Goal: Information Seeking & Learning: Learn about a topic

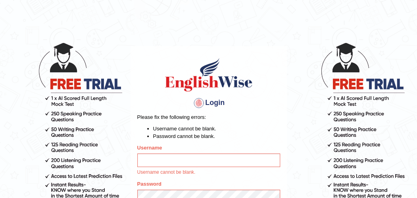
scroll to position [71, 0]
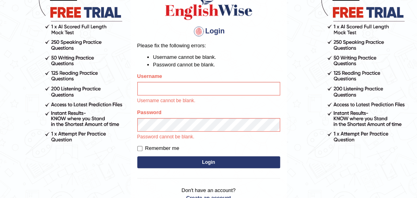
type input "karanvir_parramatta"
click at [172, 151] on label "Remember me" at bounding box center [158, 148] width 42 height 8
click at [142, 151] on input "Remember me" at bounding box center [139, 148] width 5 height 5
checkbox input "true"
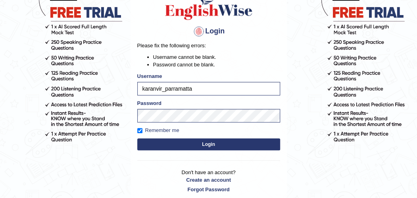
click at [173, 159] on div "Login Please fix the following errors: Username cannot be blank. Password canno…" at bounding box center [209, 89] width 156 height 229
click at [171, 139] on button "Login" at bounding box center [208, 144] width 143 height 12
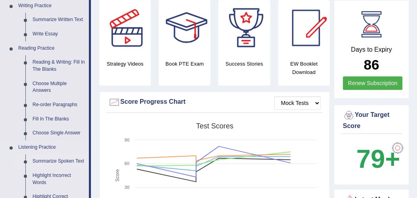
click at [40, 161] on link "Summarize Spoken Text" at bounding box center [59, 161] width 60 height 14
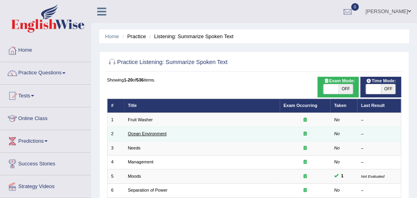
click at [141, 131] on link "Ocean Environment" at bounding box center [147, 133] width 39 height 5
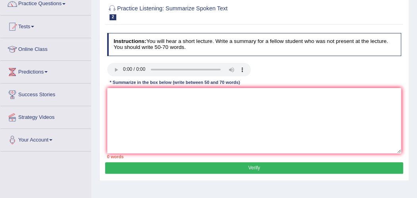
scroll to position [69, 0]
click at [126, 104] on textarea at bounding box center [254, 120] width 294 height 65
click at [98, 169] on div "Home Practice Listening: Summarize Spoken Text Ocean Environment « Prev Next » …" at bounding box center [254, 129] width 326 height 397
click at [129, 121] on textarea "potential solution pollution in ocea planret" at bounding box center [254, 120] width 294 height 65
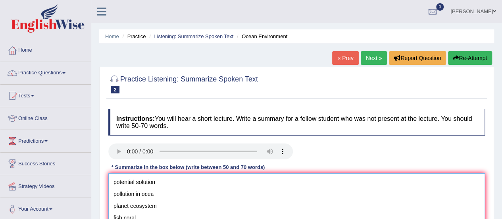
scroll to position [80, 0]
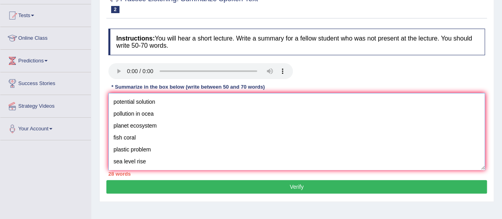
click at [113, 100] on textarea "potential solution pollution in ocea planet ecosystem fish coral plastic proble…" at bounding box center [296, 131] width 377 height 77
paste textarea "The speaker provided a comprehensive overview of [main topic], highlighting sev…"
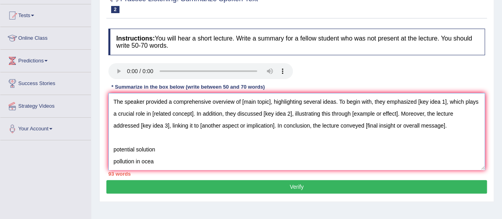
click at [270, 102] on textarea "The speaker provided a comprehensive overview of [main topic], highlighting sev…" at bounding box center [296, 131] width 377 height 77
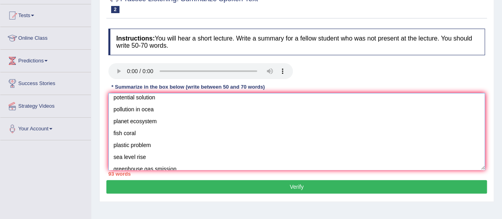
scroll to position [0, 0]
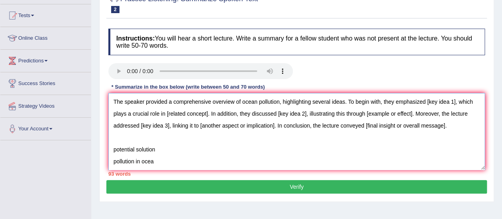
click at [417, 103] on textarea "The speaker provided a comprehensive overview of ocean pollution, highlighting …" at bounding box center [296, 131] width 377 height 77
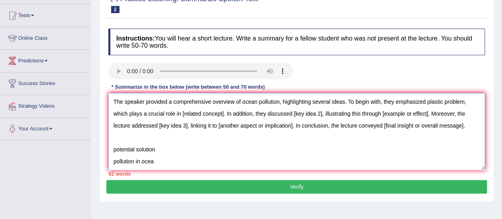
click at [221, 115] on textarea "The speaker provided a comprehensive overview of ocean pollution, highlighting …" at bounding box center [296, 131] width 377 height 77
click at [320, 113] on textarea "The speaker provided a comprehensive overview of ocean pollution, highlighting …" at bounding box center [296, 131] width 377 height 77
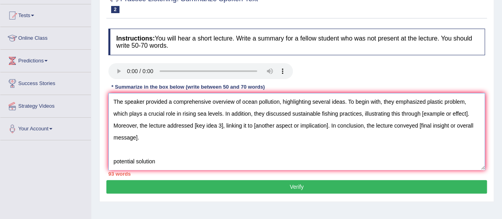
click at [417, 114] on textarea "The speaker provided a comprehensive overview of ocean pollution, highlighting …" at bounding box center [296, 131] width 377 height 77
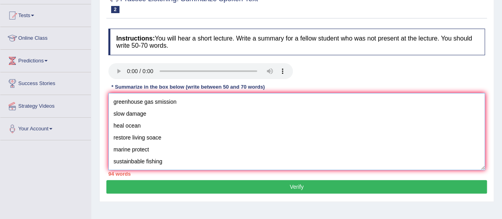
type textarea "The speaker provided a comprehensive overview of ocean pollution, highlighting …"
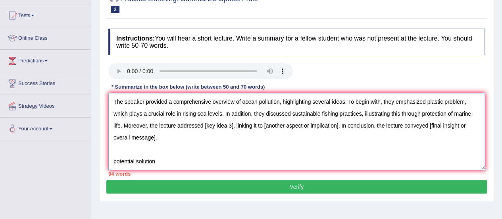
click at [179, 122] on textarea "The speaker provided a comprehensive overview of ocean pollution, highlighting …" at bounding box center [296, 131] width 377 height 77
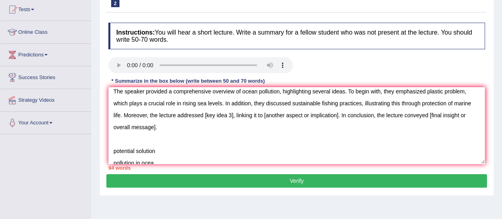
scroll to position [3, 0]
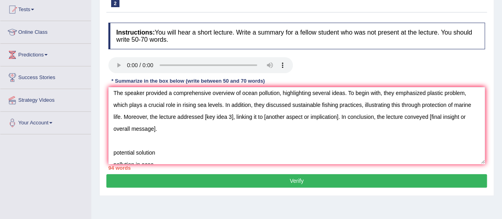
click at [232, 115] on textarea "The speaker provided a comprehensive overview of ocean pollution, highlighting …" at bounding box center [296, 125] width 377 height 77
click at [367, 117] on textarea "The speaker provided a comprehensive overview of ocean pollution, highlighting …" at bounding box center [296, 125] width 377 height 77
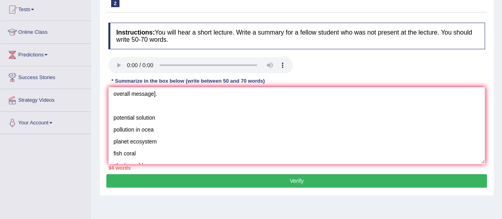
scroll to position [0, 0]
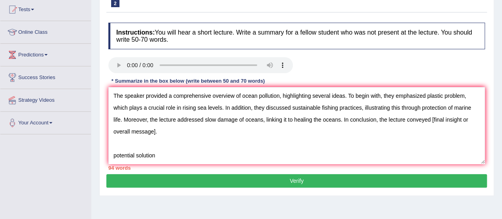
click at [154, 132] on textarea "The speaker provided a comprehensive overview of ocean pollution, highlighting …" at bounding box center [296, 125] width 377 height 77
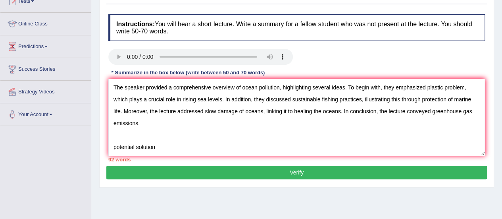
drag, startPoint x: 172, startPoint y: 153, endPoint x: 119, endPoint y: 139, distance: 54.9
click at [119, 139] on textarea "The speaker provided a comprehensive overview of ocean pollution, highlighting …" at bounding box center [296, 117] width 377 height 77
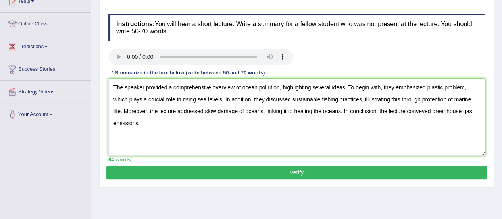
type textarea "The speaker provided a comprehensive overview of ocean pollution, highlighting …"
click at [259, 173] on button "Verify" at bounding box center [296, 171] width 380 height 13
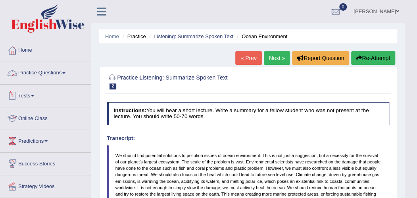
click at [50, 78] on link "Practice Questions" at bounding box center [45, 72] width 90 height 20
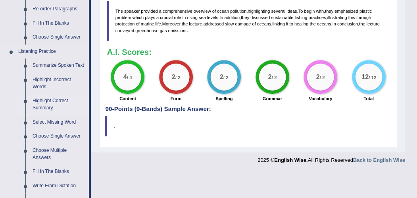
scroll to position [302, 0]
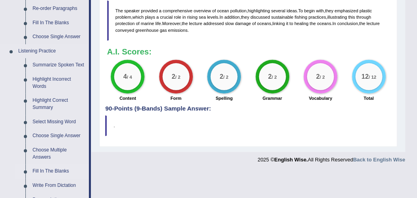
click at [46, 169] on link "Fill In The Blanks" at bounding box center [59, 171] width 60 height 14
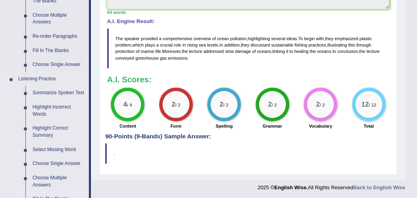
scroll to position [390, 0]
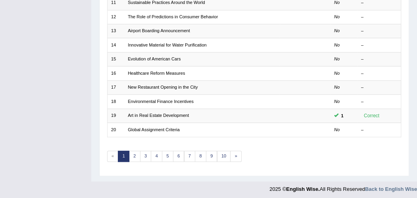
click at [150, 128] on link "Global Assignment Criteria" at bounding box center [154, 129] width 52 height 5
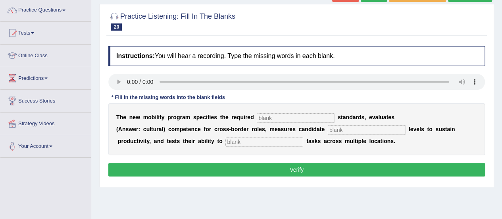
scroll to position [18, 0]
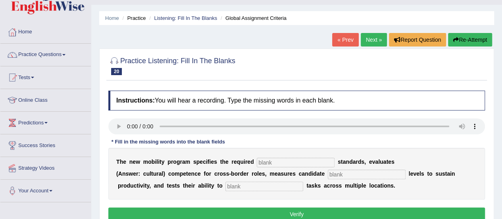
click at [365, 44] on link "Next »" at bounding box center [374, 39] width 26 height 13
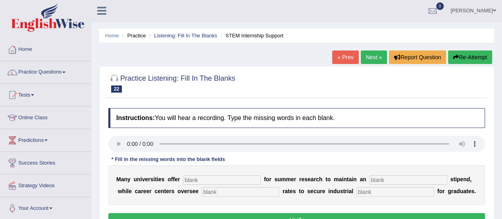
click at [376, 52] on link "Next »" at bounding box center [374, 56] width 26 height 13
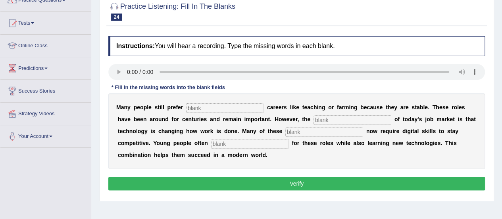
scroll to position [45, 0]
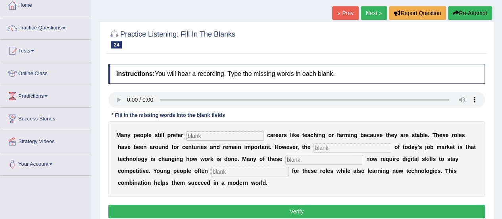
click at [373, 17] on link "Next »" at bounding box center [374, 12] width 26 height 13
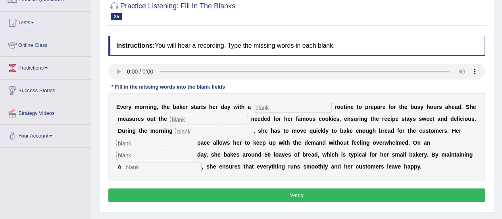
click at [284, 107] on input "text" at bounding box center [293, 108] width 78 height 10
type input "s"
click at [219, 117] on input "text" at bounding box center [209, 120] width 78 height 10
type input "s"
click at [220, 130] on input "text" at bounding box center [214, 132] width 78 height 10
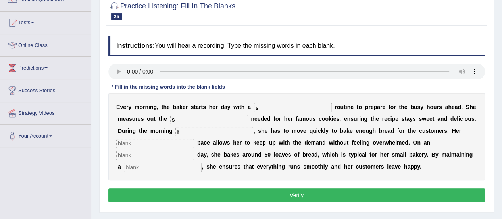
type input "r"
drag, startPoint x: 187, startPoint y: 137, endPoint x: 178, endPoint y: 142, distance: 10.3
click at [178, 142] on div "E v e r y m o r n i n g , t h e b a k e r s t a r t s h e r d a y w i t h a s r…" at bounding box center [296, 136] width 377 height 87
click at [178, 142] on input "text" at bounding box center [155, 143] width 78 height 10
type input "st"
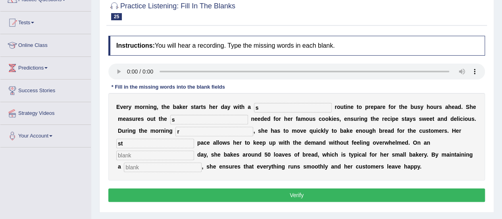
click at [171, 153] on input "text" at bounding box center [155, 155] width 78 height 10
type input "av"
click at [178, 165] on input "text" at bounding box center [163, 167] width 78 height 10
type input "wo"
click at [275, 105] on input "s" at bounding box center [293, 108] width 78 height 10
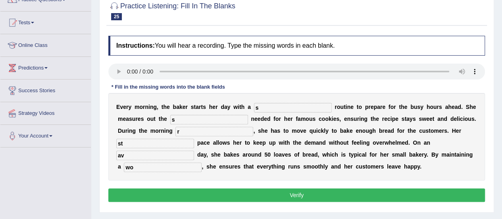
click at [275, 105] on input "s" at bounding box center [293, 108] width 78 height 10
type input "simple"
click at [208, 115] on input "s" at bounding box center [209, 120] width 78 height 10
type input "sugar"
click at [208, 132] on input "r" at bounding box center [214, 132] width 78 height 10
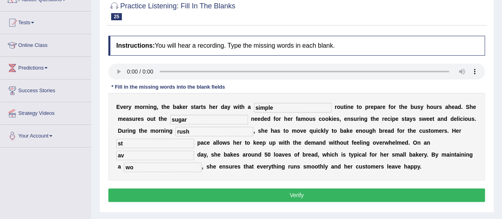
type input "rush"
click at [166, 138] on input "st" at bounding box center [155, 143] width 78 height 10
type input "steady"
click at [148, 155] on input "av" at bounding box center [155, 155] width 78 height 10
type input "average"
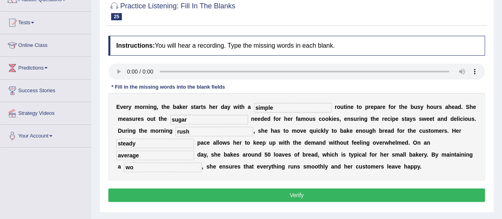
click at [150, 163] on input "wo" at bounding box center [163, 167] width 78 height 10
type input "workflow"
click at [252, 190] on button "Verify" at bounding box center [296, 194] width 377 height 13
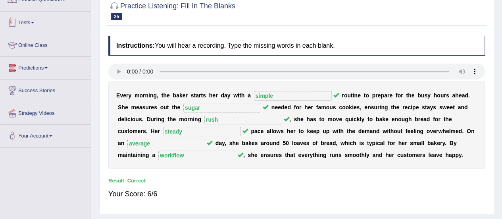
scroll to position [32, 0]
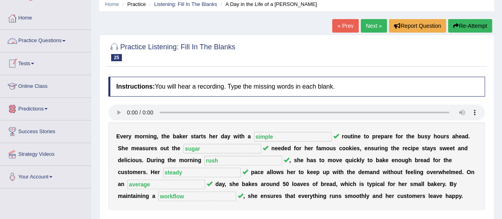
click at [44, 46] on link "Practice Questions" at bounding box center [45, 40] width 90 height 20
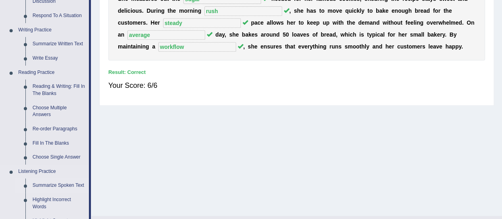
scroll to position [253, 0]
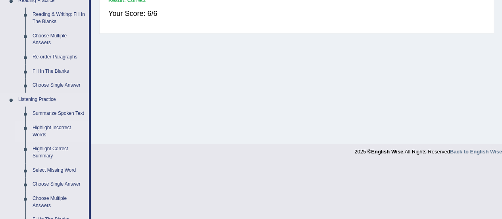
click at [40, 132] on link "Highlight Incorrect Words" at bounding box center [59, 131] width 60 height 21
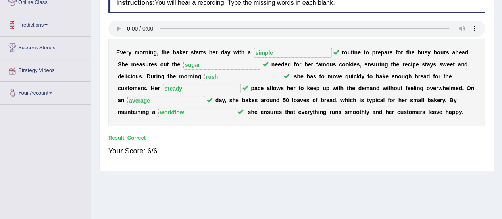
scroll to position [172, 0]
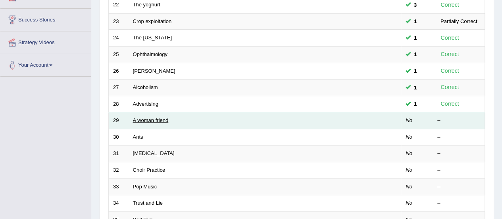
click at [141, 117] on link "A woman friend" at bounding box center [151, 120] width 36 height 6
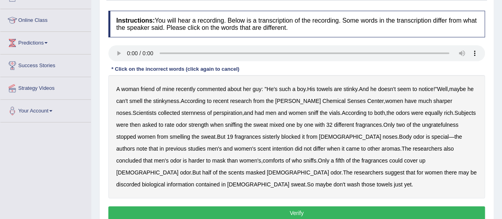
scroll to position [98, 0]
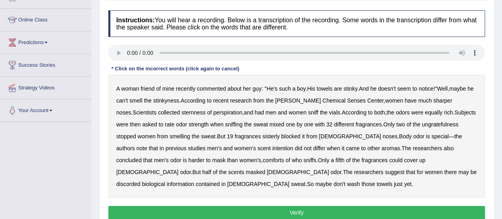
click at [181, 112] on b "sternness" at bounding box center [193, 112] width 24 height 6
click at [422, 123] on b "ungratefulness" at bounding box center [440, 124] width 36 height 6
click at [262, 137] on b "sisterly" at bounding box center [270, 136] width 17 height 6
click at [272, 149] on b "intention" at bounding box center [282, 148] width 21 height 6
click at [263, 160] on b "comforts" at bounding box center [273, 160] width 21 height 6
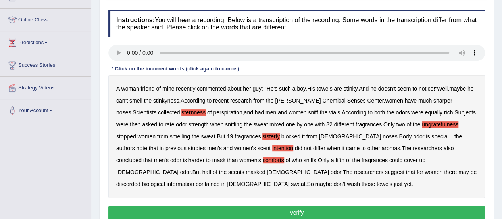
click at [140, 181] on b "discorded" at bounding box center [128, 184] width 24 height 6
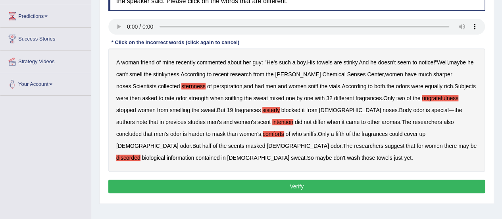
scroll to position [125, 0]
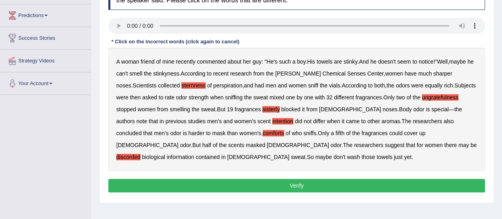
click at [219, 182] on button "Verify" at bounding box center [296, 185] width 377 height 13
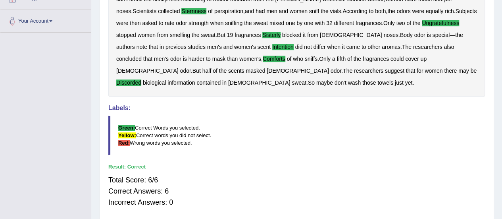
scroll to position [188, 0]
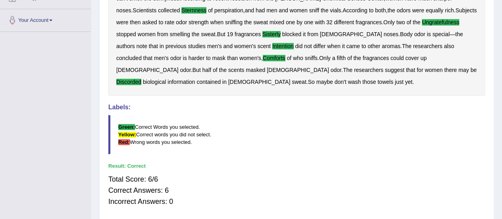
click at [367, 43] on b "other" at bounding box center [373, 46] width 13 height 6
click at [322, 48] on div "A woman friend of mine recently commented about her guy : " He's such a boy . H…" at bounding box center [296, 34] width 377 height 123
click at [367, 46] on b "other" at bounding box center [373, 46] width 13 height 6
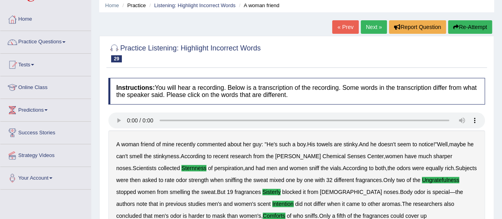
scroll to position [5, 0]
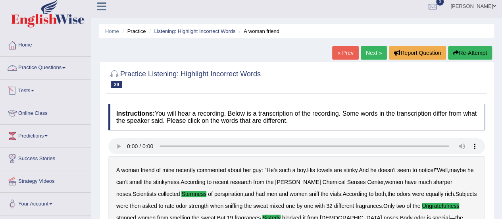
click at [57, 63] on link "Practice Questions" at bounding box center [45, 67] width 90 height 20
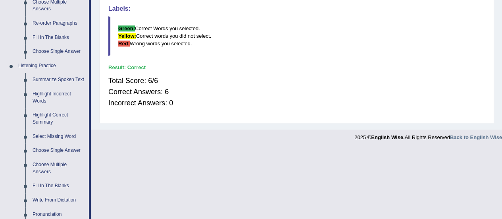
scroll to position [376, 0]
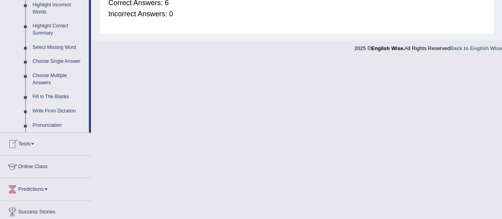
click at [50, 109] on link "Write From Dictation" at bounding box center [59, 111] width 60 height 14
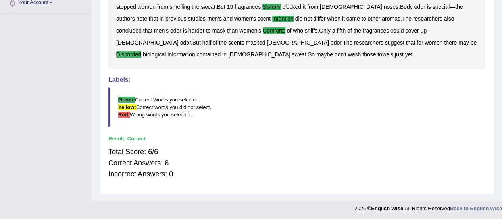
scroll to position [99, 0]
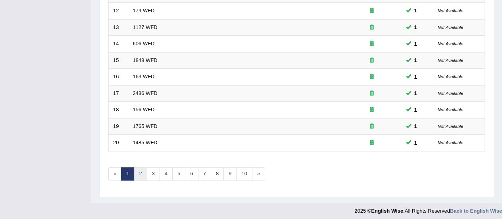
click at [135, 168] on link "2" at bounding box center [140, 173] width 13 height 13
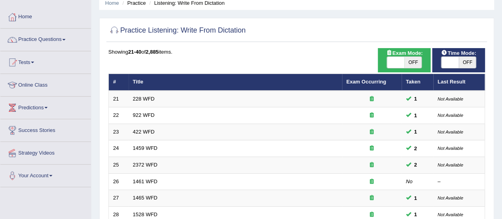
scroll to position [34, 0]
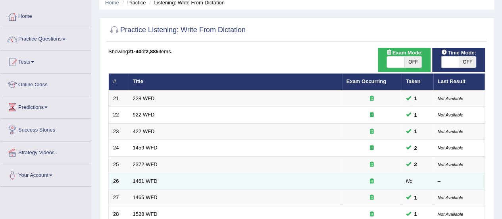
click at [141, 176] on td "1461 WFD" at bounding box center [235, 181] width 213 height 17
click at [145, 181] on link "1461 WFD" at bounding box center [145, 181] width 25 height 6
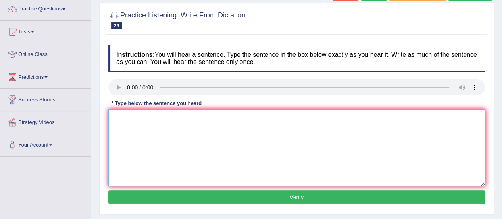
click at [205, 152] on textarea at bounding box center [296, 147] width 377 height 77
click at [156, 141] on textarea at bounding box center [296, 147] width 377 height 77
paste textarea "My sister runs a business of small toys"
type textarea "My sister runs a business of small toys"
click at [259, 186] on div "Instructions: You will hear a sentence. Type the sentence in the box below exac…" at bounding box center [296, 125] width 380 height 169
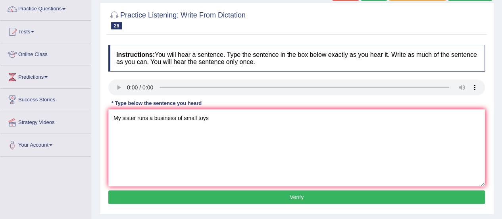
click at [271, 196] on button "Verify" at bounding box center [296, 196] width 377 height 13
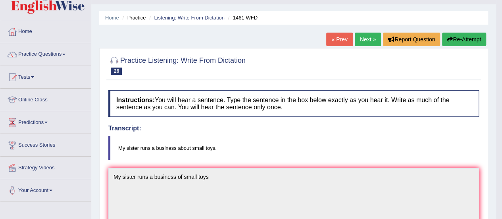
scroll to position [12, 0]
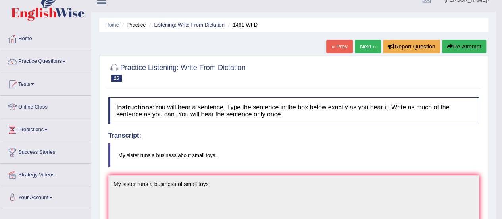
click at [364, 45] on link "Next »" at bounding box center [368, 46] width 26 height 13
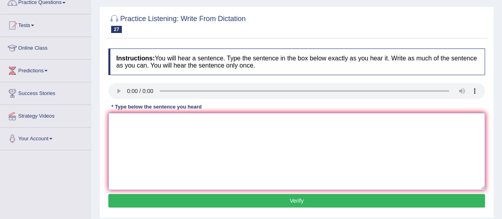
click at [300, 143] on textarea at bounding box center [296, 151] width 377 height 77
paste textarea "You can find a complain forms in the website"
click at [147, 119] on textarea "You can find a complain forms in the website" at bounding box center [296, 151] width 377 height 77
click at [180, 121] on textarea "You can find a the complain forms in the website" at bounding box center [296, 151] width 377 height 77
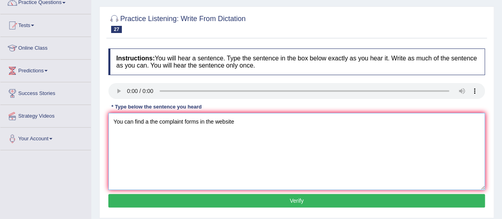
click at [204, 119] on textarea "You can find a the complaint forms in the website" at bounding box center [296, 151] width 377 height 77
click at [243, 120] on textarea "You can find a the complaint forms in on the website" at bounding box center [296, 151] width 377 height 77
type textarea "You can find a the complaint forms in on the website."
click at [246, 198] on button "Verify" at bounding box center [296, 200] width 377 height 13
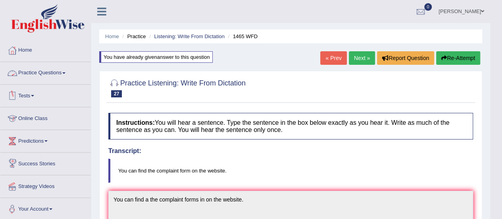
click at [44, 69] on link "Practice Questions" at bounding box center [45, 72] width 90 height 20
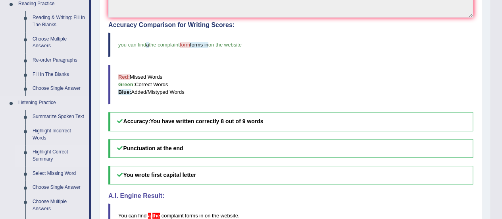
scroll to position [250, 0]
click at [50, 182] on link "Choose Single Answer" at bounding box center [59, 187] width 60 height 14
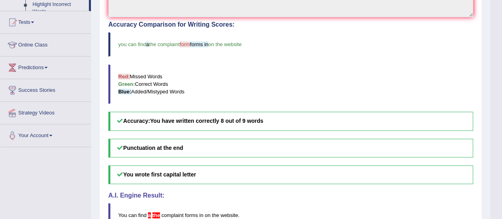
scroll to position [150, 0]
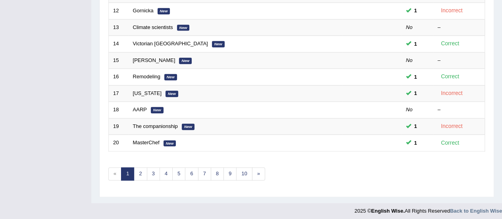
click at [142, 106] on link "AARP" at bounding box center [140, 109] width 14 height 6
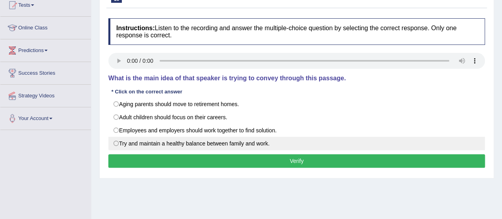
drag, startPoint x: 217, startPoint y: 130, endPoint x: 225, endPoint y: 146, distance: 17.7
click at [217, 130] on label "Employees and employers should work together to find solution." at bounding box center [296, 129] width 377 height 13
radio input "true"
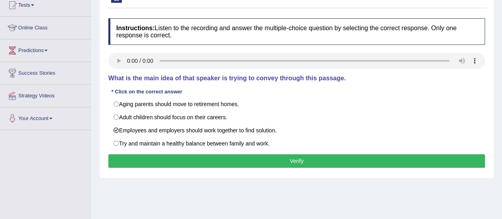
click at [230, 160] on button "Verify" at bounding box center [296, 160] width 377 height 13
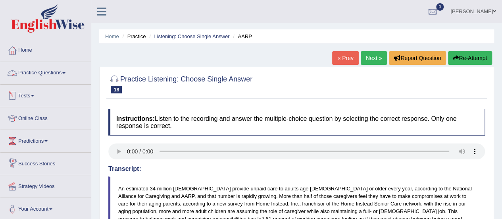
click at [51, 69] on link "Practice Questions" at bounding box center [45, 72] width 90 height 20
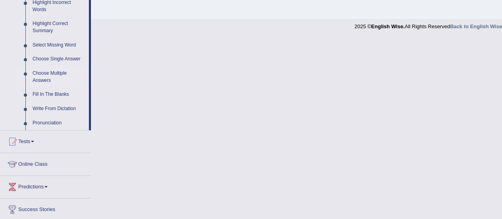
scroll to position [378, 0]
click at [44, 78] on link "Choose Multiple Answers" at bounding box center [59, 76] width 60 height 21
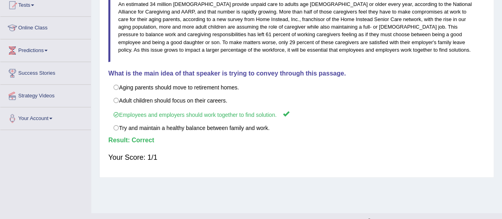
scroll to position [198, 0]
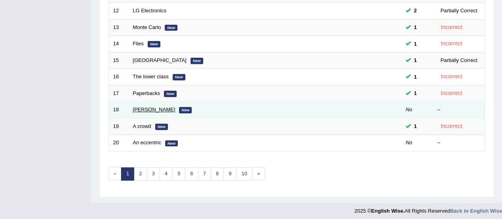
click at [156, 107] on link "[PERSON_NAME]" at bounding box center [154, 109] width 42 height 6
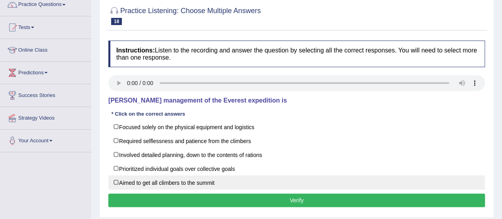
click at [276, 186] on label "Aimed to get all climbers to the summit" at bounding box center [296, 182] width 377 height 14
click at [286, 185] on label "Aimed to get all climbers to the summit" at bounding box center [296, 182] width 377 height 14
checkbox input "false"
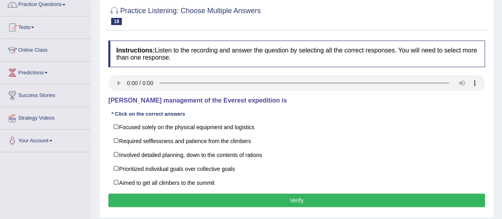
click at [71, 183] on div "Toggle navigation Home Practice Questions Speaking Practice Read Aloud Repeat S…" at bounding box center [251, 138] width 502 height 413
click at [46, 186] on div "Toggle navigation Home Practice Questions Speaking Practice Read Aloud Repeat S…" at bounding box center [251, 138] width 502 height 413
click at [278, 119] on div "Instructions: Listen to the recording and answer the question by selecting all …" at bounding box center [296, 124] width 380 height 177
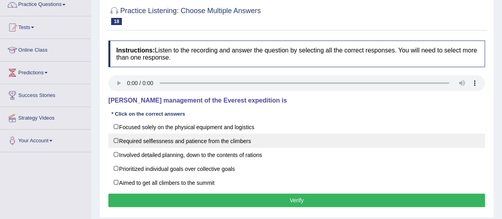
click at [269, 137] on label "Required selflessness and patience from the climbers" at bounding box center [296, 140] width 377 height 14
checkbox input "true"
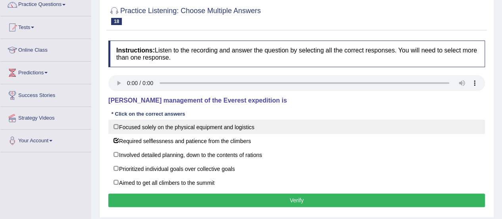
click at [259, 125] on label "Focused solely on the physical equipment and logistics" at bounding box center [296, 126] width 377 height 14
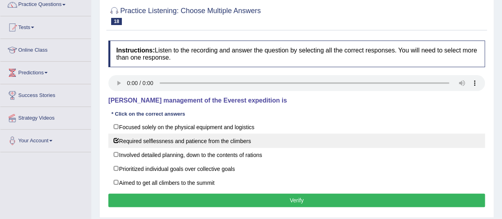
checkbox input "true"
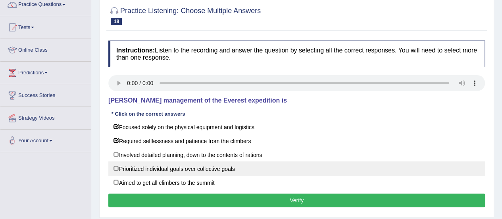
click at [243, 163] on label "Prioritized individual goals over collective goals" at bounding box center [296, 168] width 377 height 14
checkbox input "true"
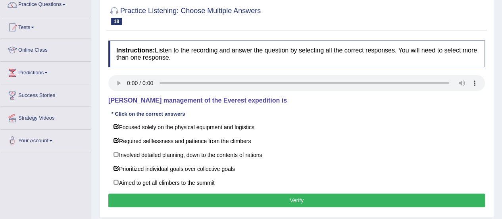
click at [257, 194] on button "Verify" at bounding box center [296, 199] width 377 height 13
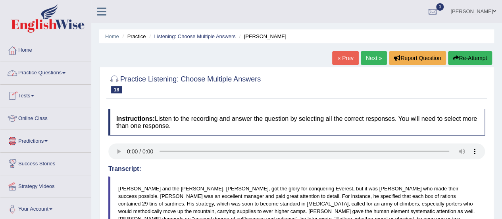
click at [56, 76] on link "Practice Questions" at bounding box center [45, 72] width 90 height 20
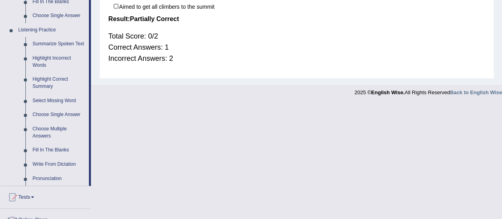
scroll to position [323, 0]
click at [45, 81] on link "Highlight Correct Summary" at bounding box center [59, 82] width 60 height 21
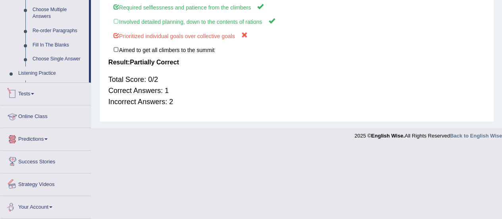
scroll to position [281, 0]
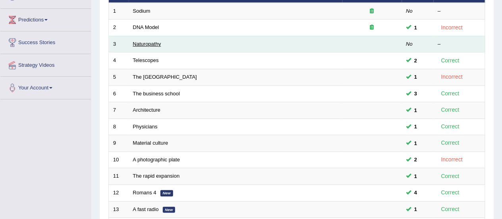
click at [148, 42] on link "Naturopathy" at bounding box center [147, 44] width 28 height 6
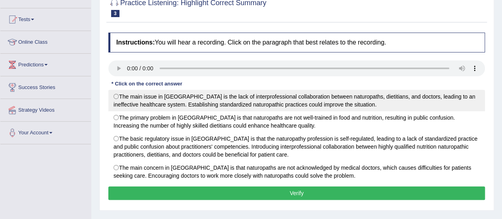
click at [326, 94] on label "The main issue in [GEOGRAPHIC_DATA] is the lack of interprofessional collaborat…" at bounding box center [296, 100] width 377 height 21
radio input "true"
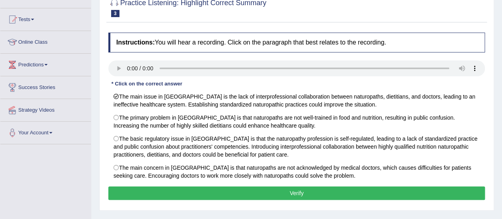
click at [314, 186] on button "Verify" at bounding box center [296, 192] width 377 height 13
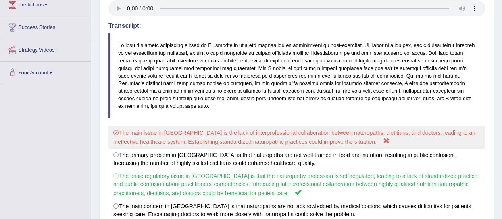
scroll to position [136, 0]
click at [432, 133] on label "The main issue in [GEOGRAPHIC_DATA] is the lack of interprofessional collaborat…" at bounding box center [296, 137] width 377 height 23
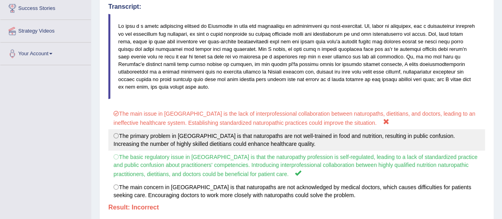
scroll to position [156, 0]
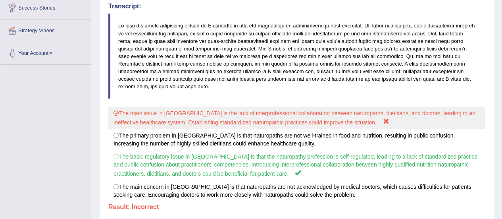
drag, startPoint x: 241, startPoint y: 127, endPoint x: 257, endPoint y: 117, distance: 18.2
click at [257, 117] on div "The main issue in [GEOGRAPHIC_DATA] is the lack of interprofessional collaborat…" at bounding box center [296, 153] width 377 height 95
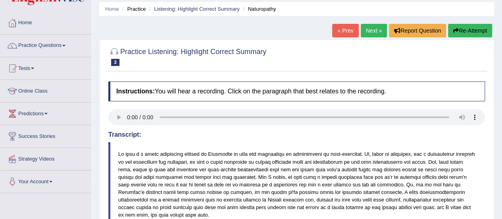
scroll to position [26, 0]
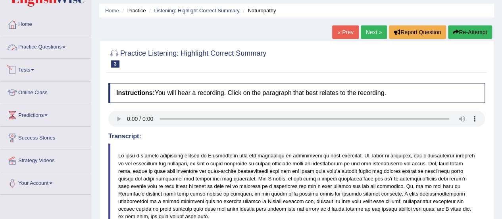
click at [71, 46] on link "Practice Questions" at bounding box center [45, 46] width 90 height 20
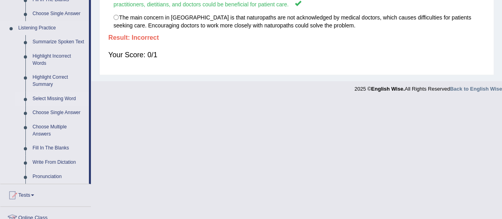
scroll to position [325, 0]
click at [47, 98] on link "Select Missing Word" at bounding box center [59, 98] width 60 height 14
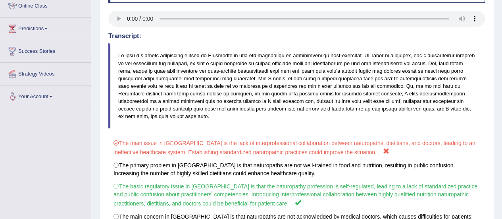
scroll to position [115, 0]
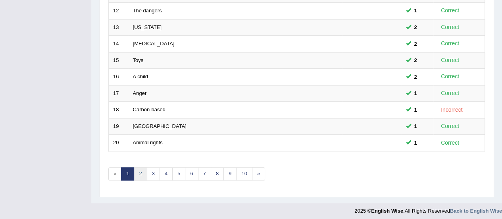
click at [139, 167] on link "2" at bounding box center [140, 173] width 13 height 13
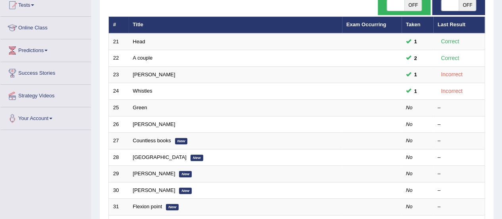
click at [134, 108] on link "Green" at bounding box center [140, 107] width 14 height 6
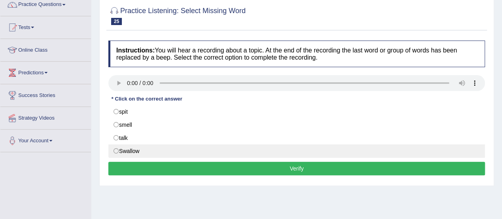
click at [139, 147] on label "Swallow" at bounding box center [296, 150] width 377 height 13
radio input "true"
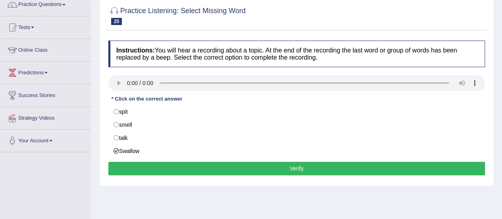
click at [192, 164] on button "Verify" at bounding box center [296, 167] width 377 height 13
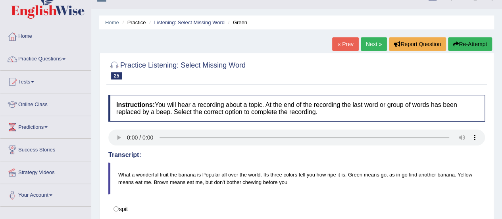
scroll to position [10, 0]
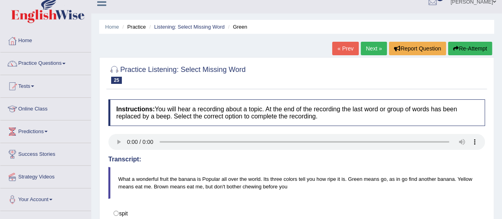
click at [371, 46] on link "Next »" at bounding box center [374, 48] width 26 height 13
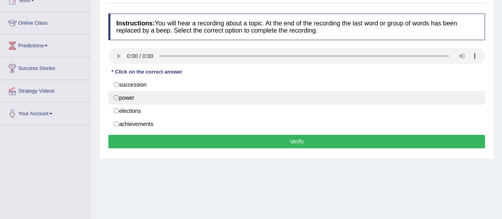
click at [218, 92] on label "power" at bounding box center [296, 97] width 377 height 13
radio input "true"
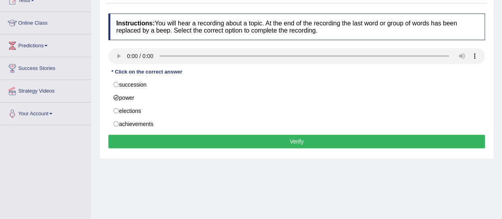
click at [242, 137] on button "Verify" at bounding box center [296, 140] width 377 height 13
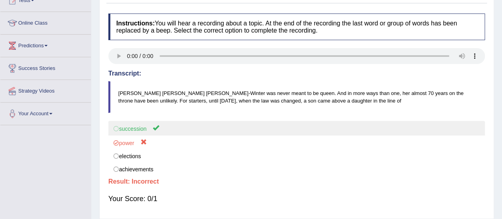
click at [223, 131] on label "succession" at bounding box center [296, 128] width 377 height 15
click at [144, 129] on label "succession" at bounding box center [296, 128] width 377 height 15
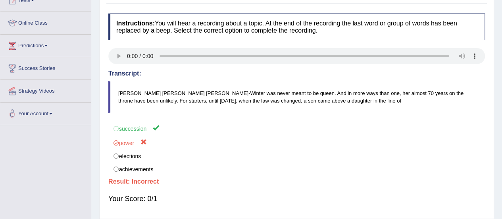
click at [86, 148] on div "Toggle navigation Home Practice Questions Speaking Practice Read Aloud Repeat S…" at bounding box center [251, 111] width 502 height 413
